Goal: Check status: Check status

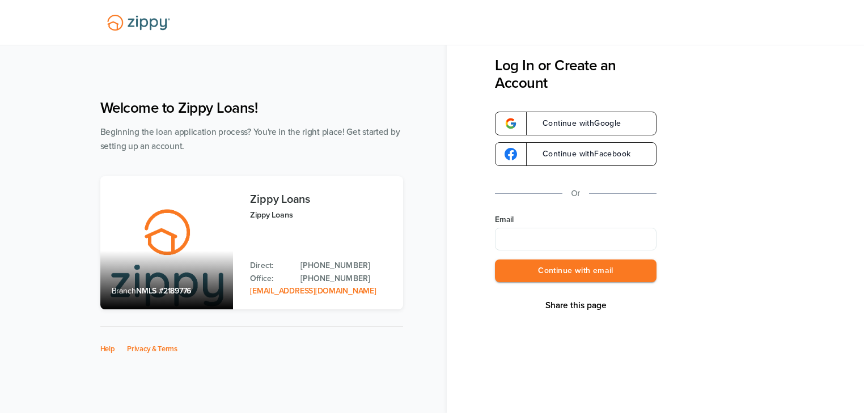
click at [512, 240] on input "Email" at bounding box center [576, 239] width 162 height 23
type input "**********"
click at [558, 273] on button "Continue with email" at bounding box center [576, 271] width 162 height 23
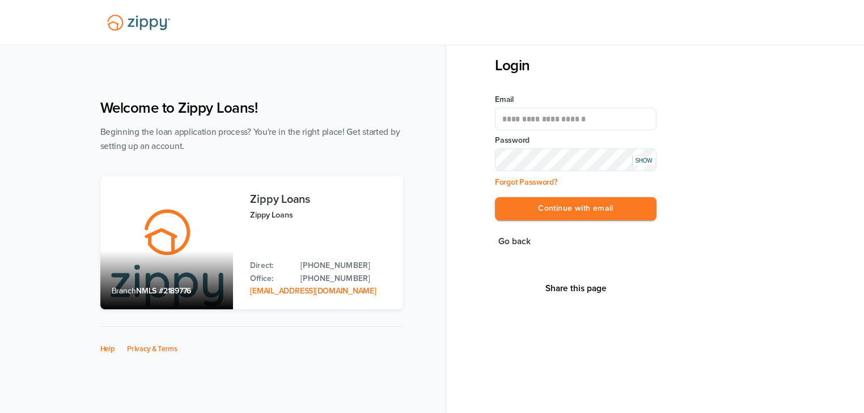
click at [495, 197] on button "Continue with email" at bounding box center [576, 208] width 162 height 23
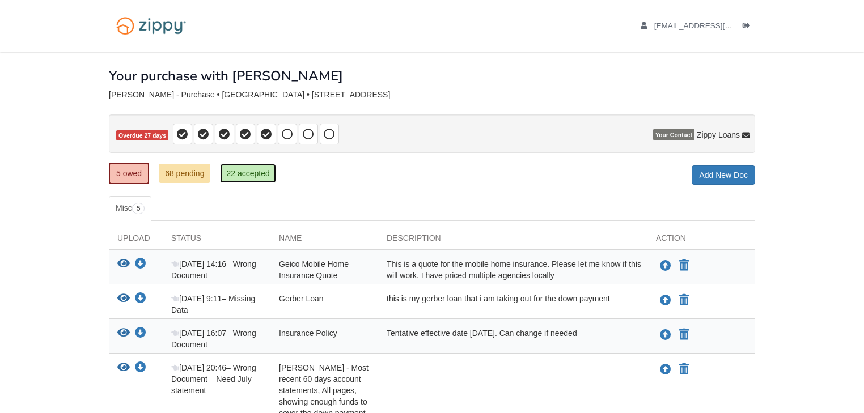
click at [241, 171] on link "22 accepted" at bounding box center [248, 173] width 56 height 19
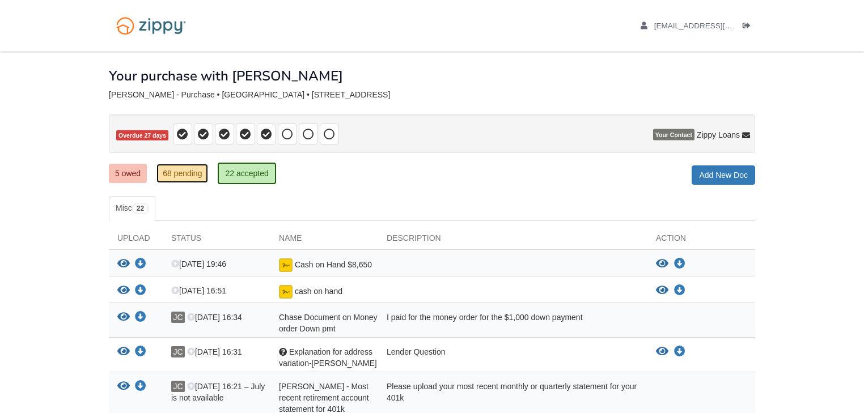
click at [186, 172] on link "68 pending" at bounding box center [182, 173] width 52 height 19
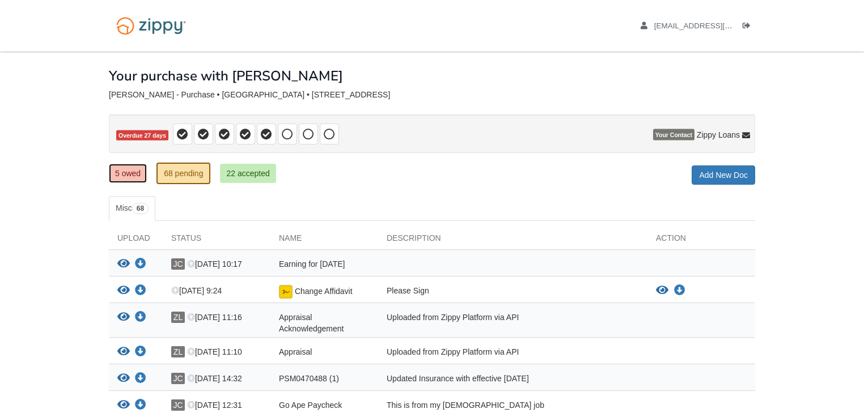
click at [128, 175] on link "5 owed" at bounding box center [128, 173] width 38 height 19
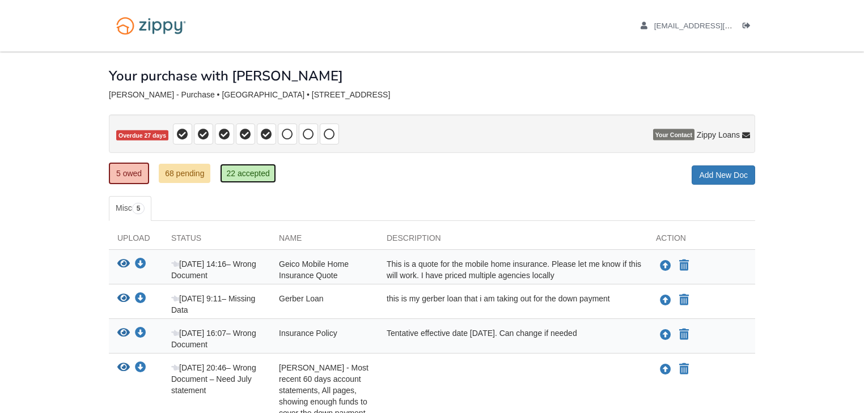
click at [249, 174] on link "22 accepted" at bounding box center [248, 173] width 56 height 19
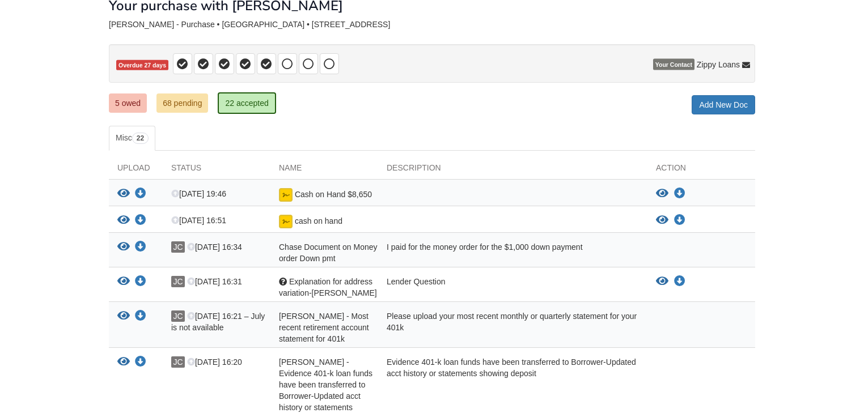
scroll to position [136, 0]
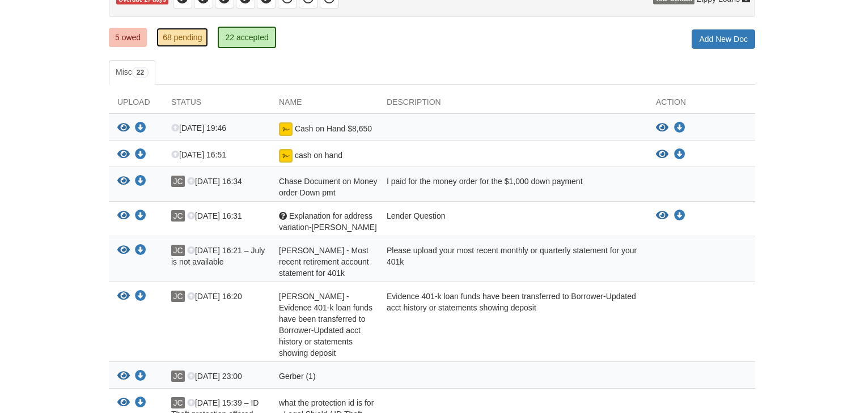
click at [179, 32] on link "68 pending" at bounding box center [182, 37] width 52 height 19
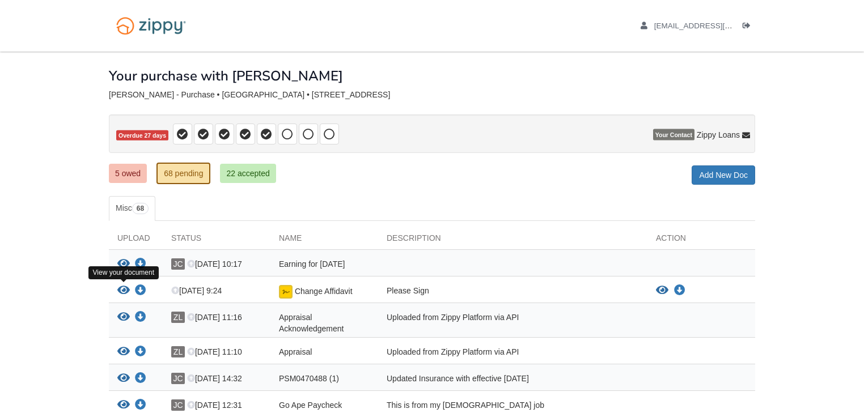
click at [124, 286] on icon "View Change Affidavit" at bounding box center [123, 290] width 12 height 11
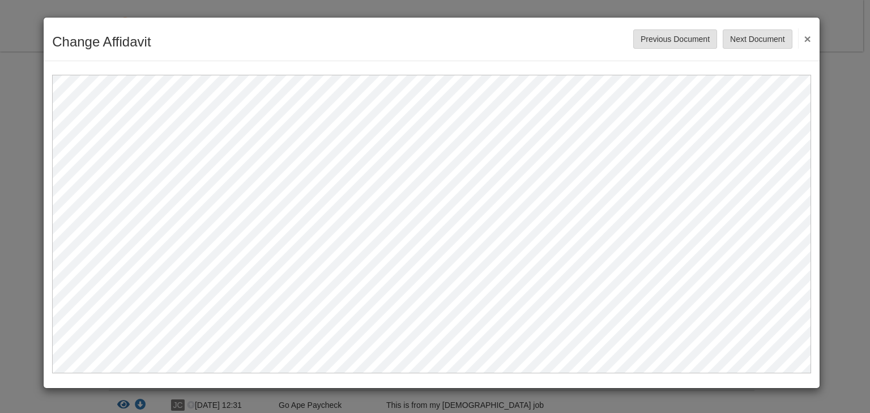
drag, startPoint x: 525, startPoint y: 32, endPoint x: 537, endPoint y: 36, distance: 12.9
click at [525, 32] on div "Change Affidavit Save Cancel Previous Document Next Document ×" at bounding box center [432, 40] width 776 height 44
click at [809, 39] on button "×" at bounding box center [804, 38] width 13 height 20
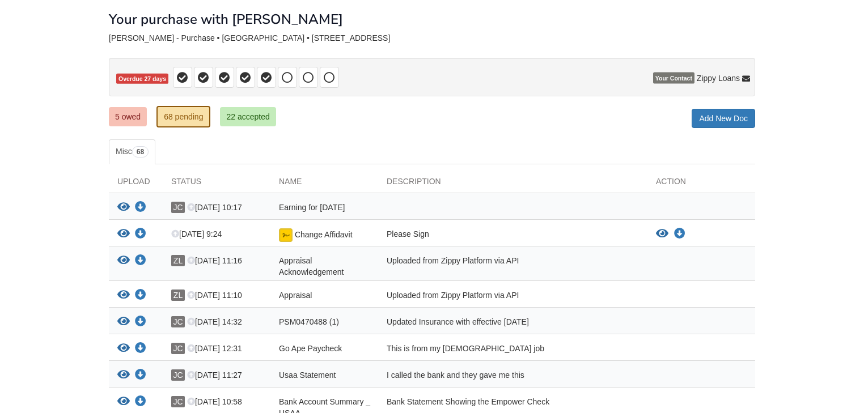
scroll to position [45, 0]
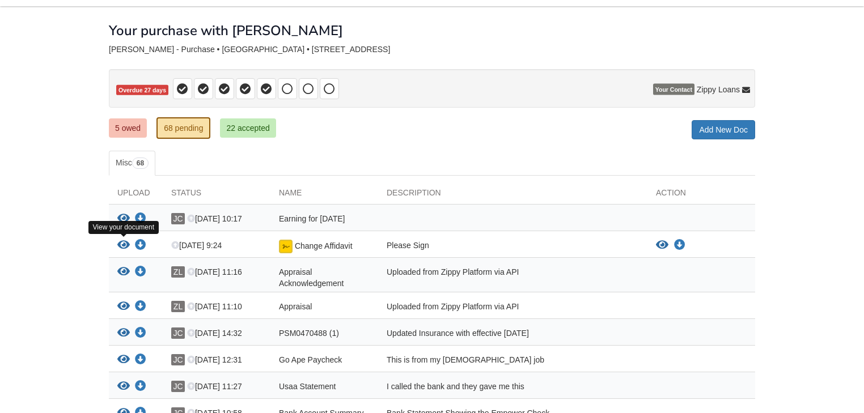
click at [123, 244] on icon "View Change Affidavit" at bounding box center [123, 245] width 12 height 11
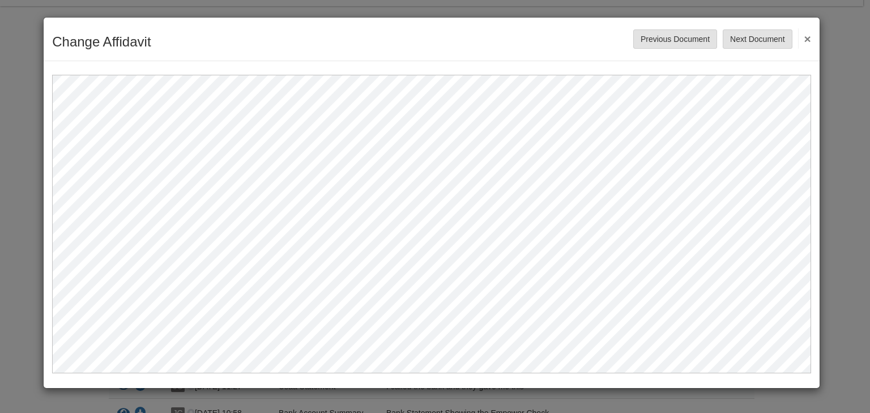
click at [806, 41] on button "×" at bounding box center [804, 38] width 13 height 20
